Goal: Find specific fact: Find specific fact

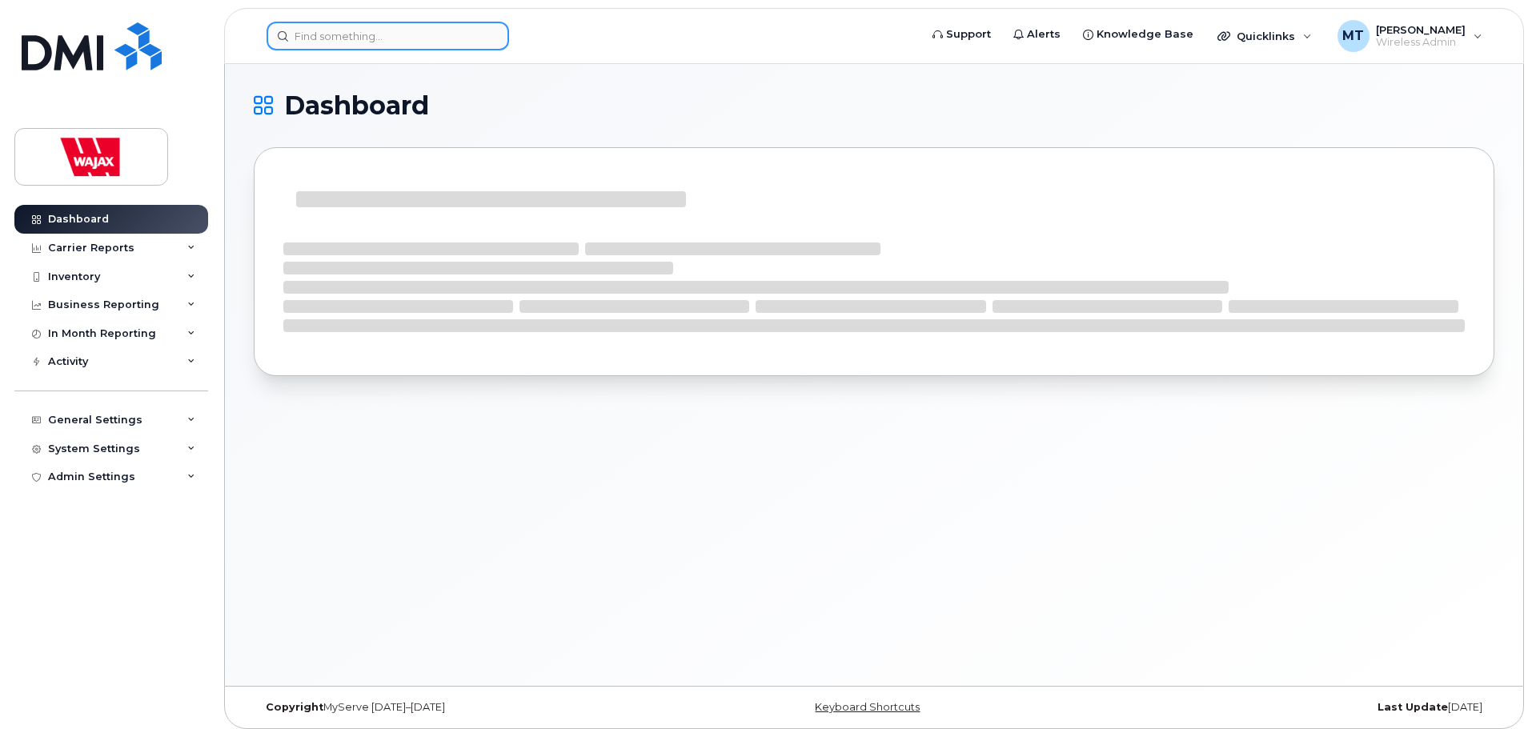
click at [425, 46] on input at bounding box center [388, 36] width 243 height 29
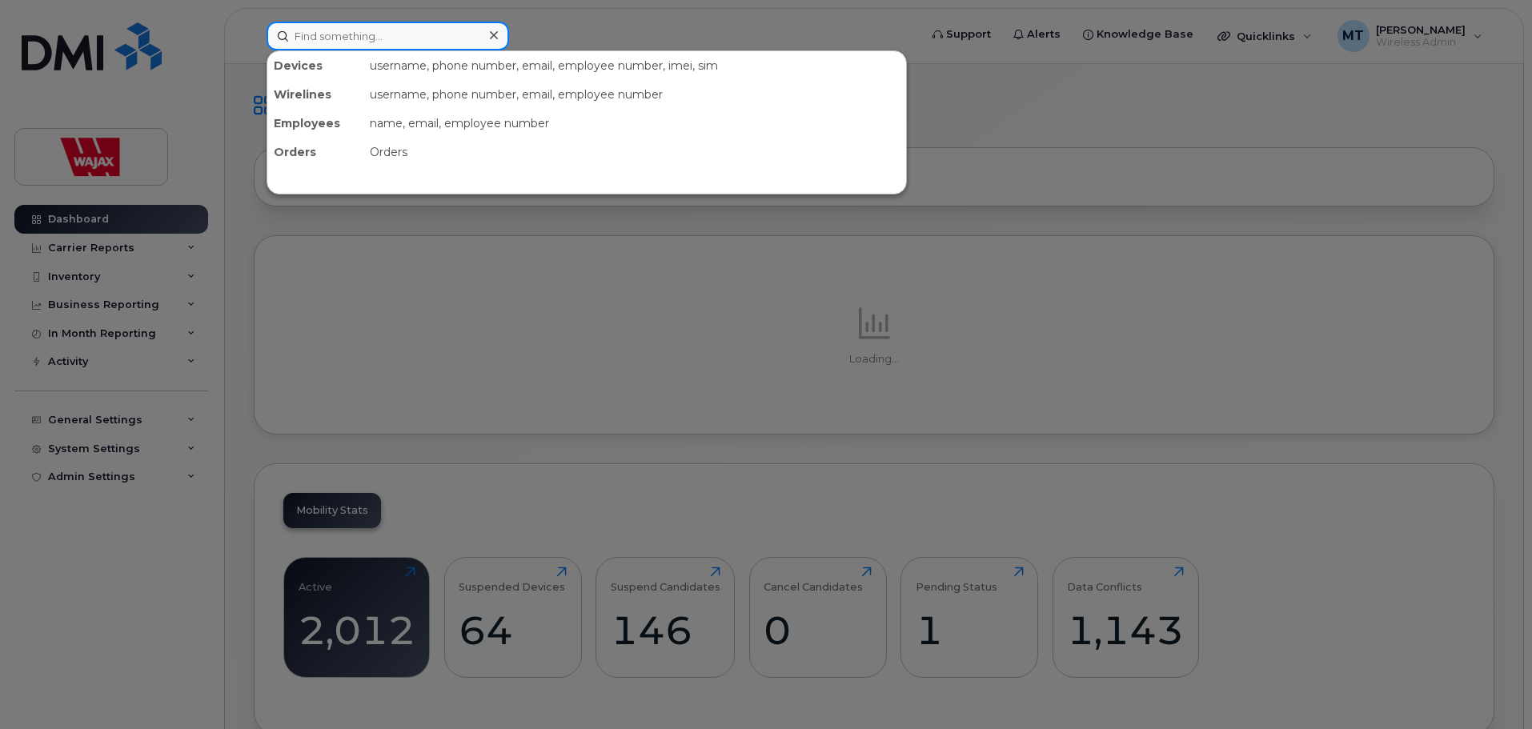
paste input "353202253807809"
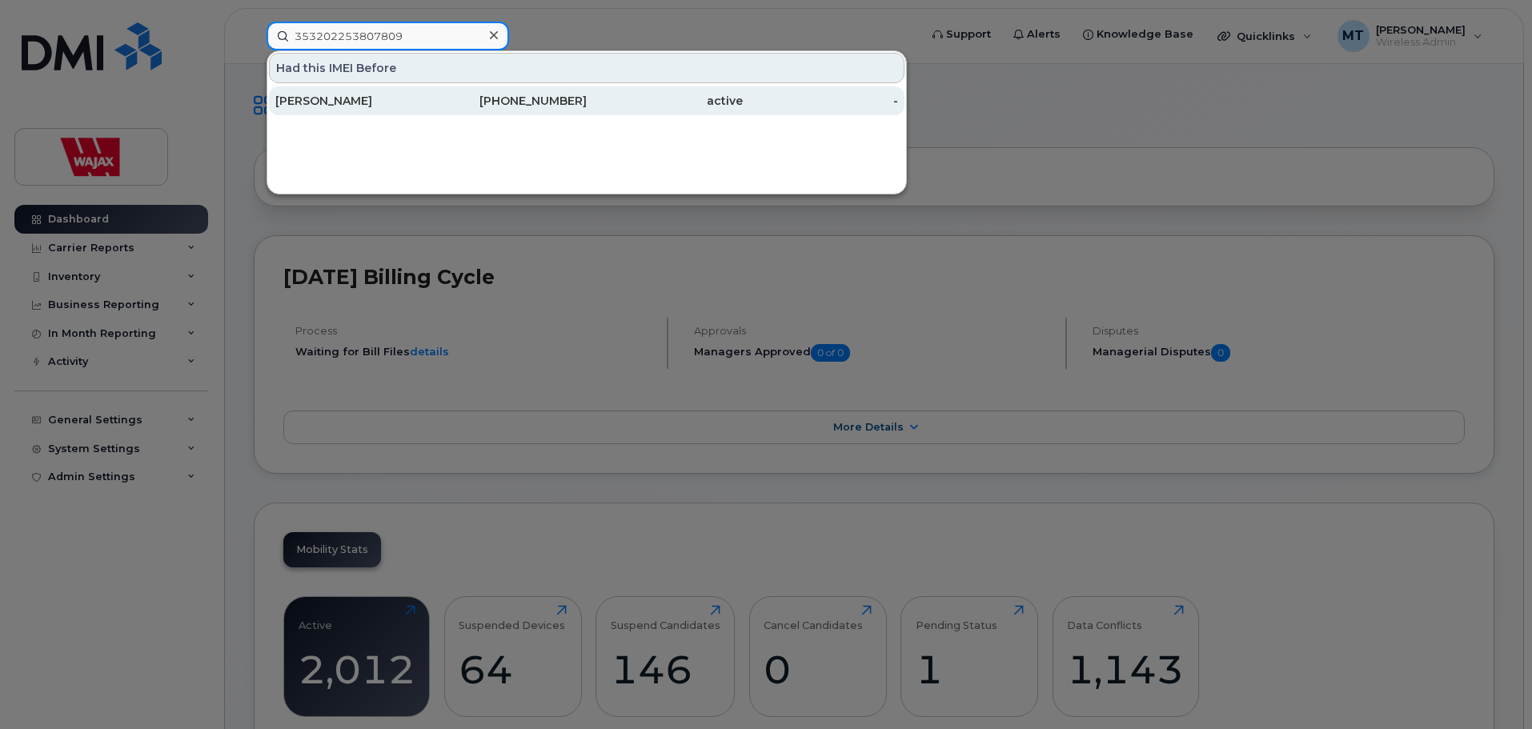
type input "353202253807809"
click at [391, 94] on div "[PERSON_NAME]" at bounding box center [353, 101] width 156 height 16
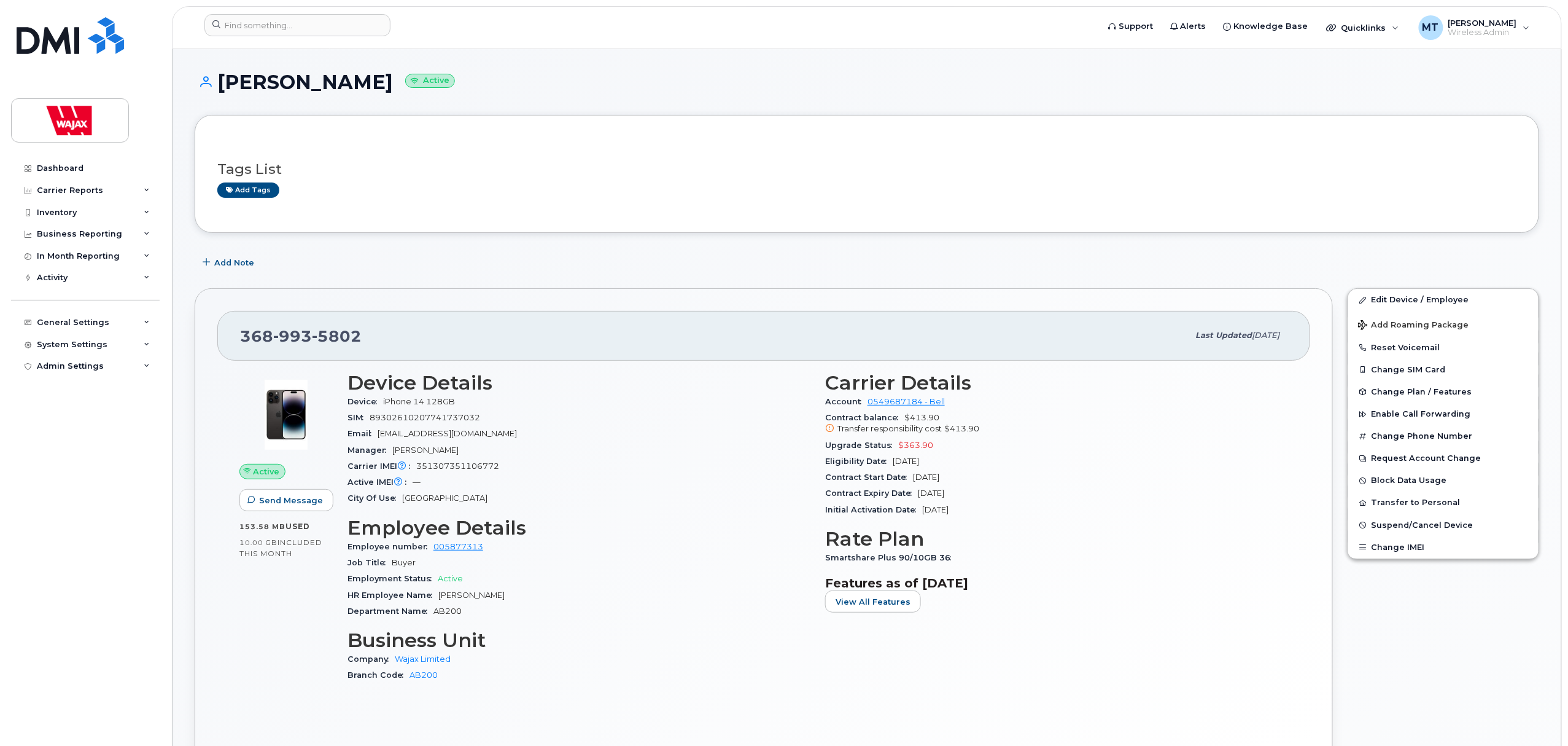
drag, startPoint x: 358, startPoint y: 86, endPoint x: 219, endPoint y: 89, distance: 139.0
click at [219, 89] on h1 "Fritz Cartabio Active" at bounding box center [867, 82] width 1345 height 21
copy h1 "[PERSON_NAME]"
